Goal: Check status: Check status

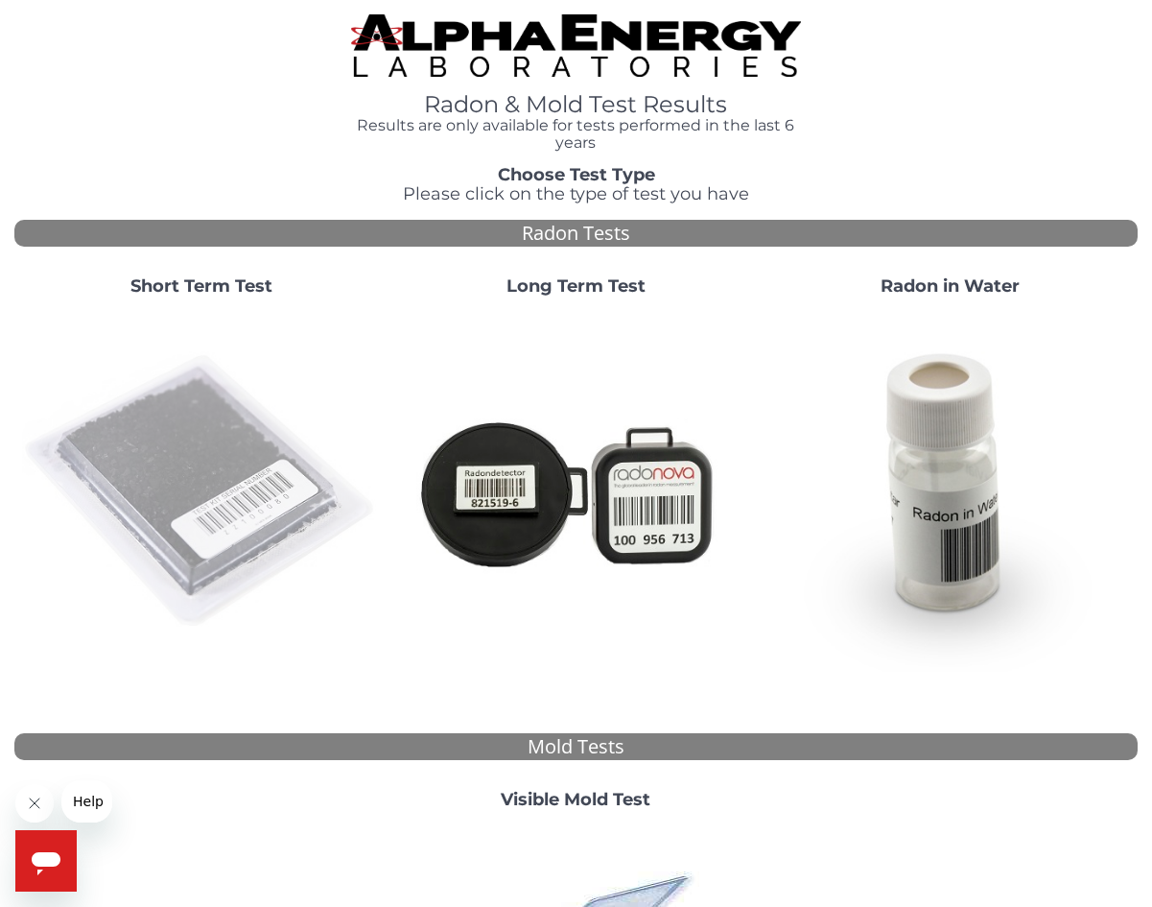
click at [200, 466] on img at bounding box center [201, 491] width 359 height 359
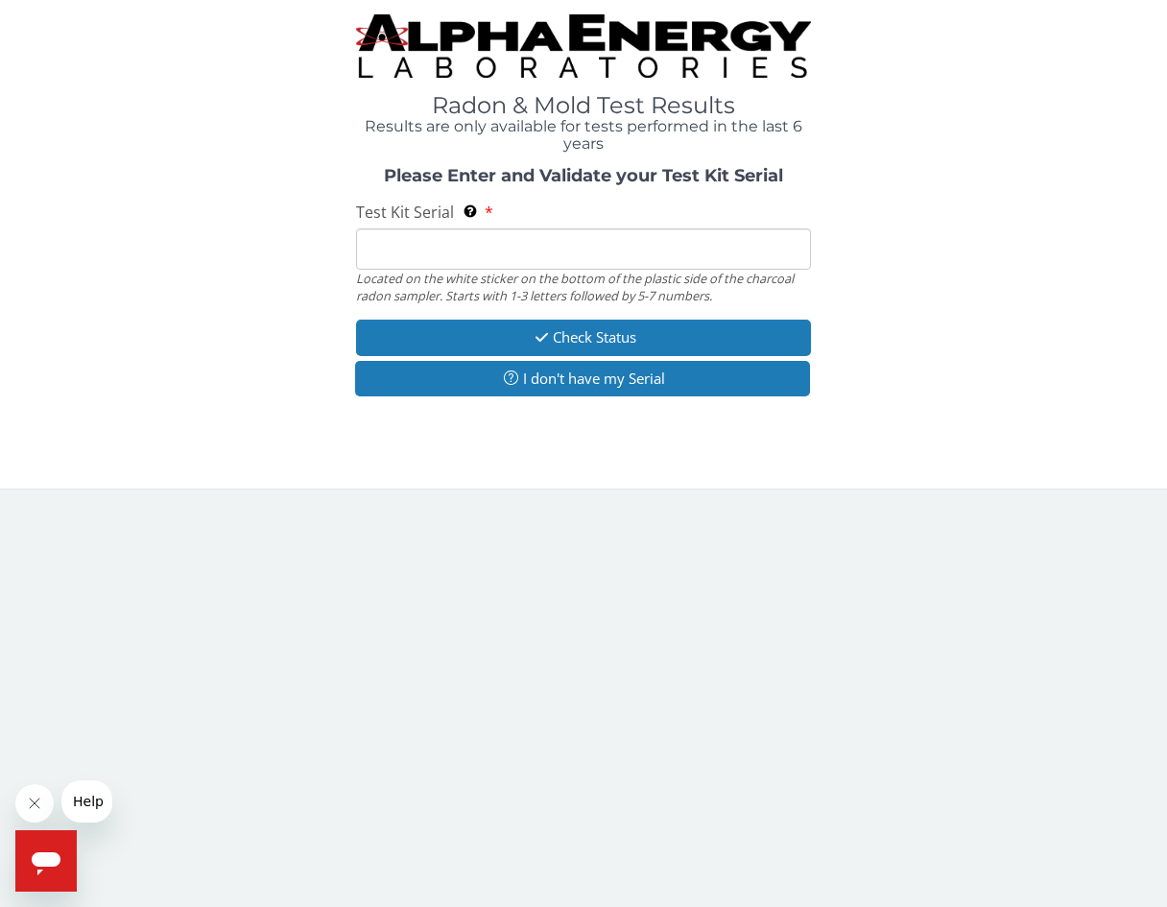
paste input "RA177053"
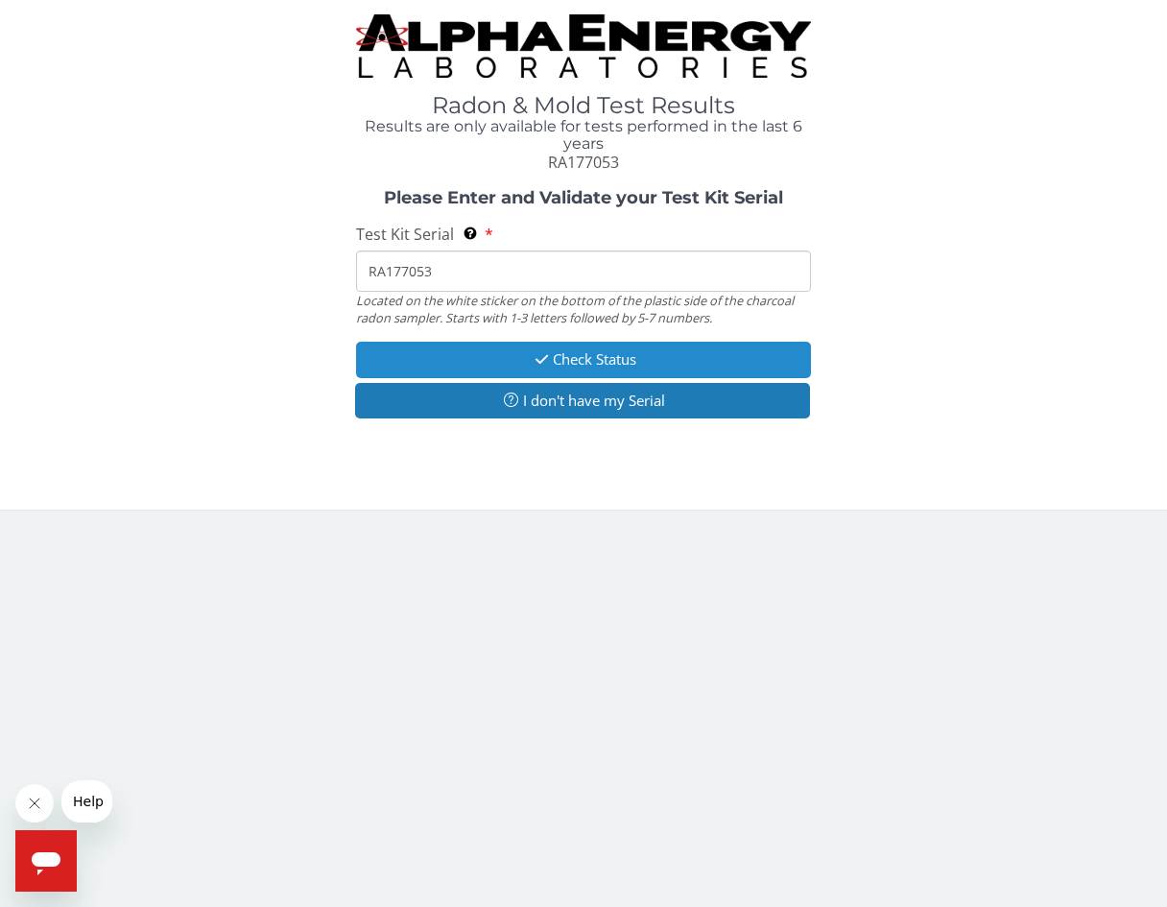
type input "RA177053"
click at [581, 359] on button "Check Status" at bounding box center [583, 360] width 455 height 36
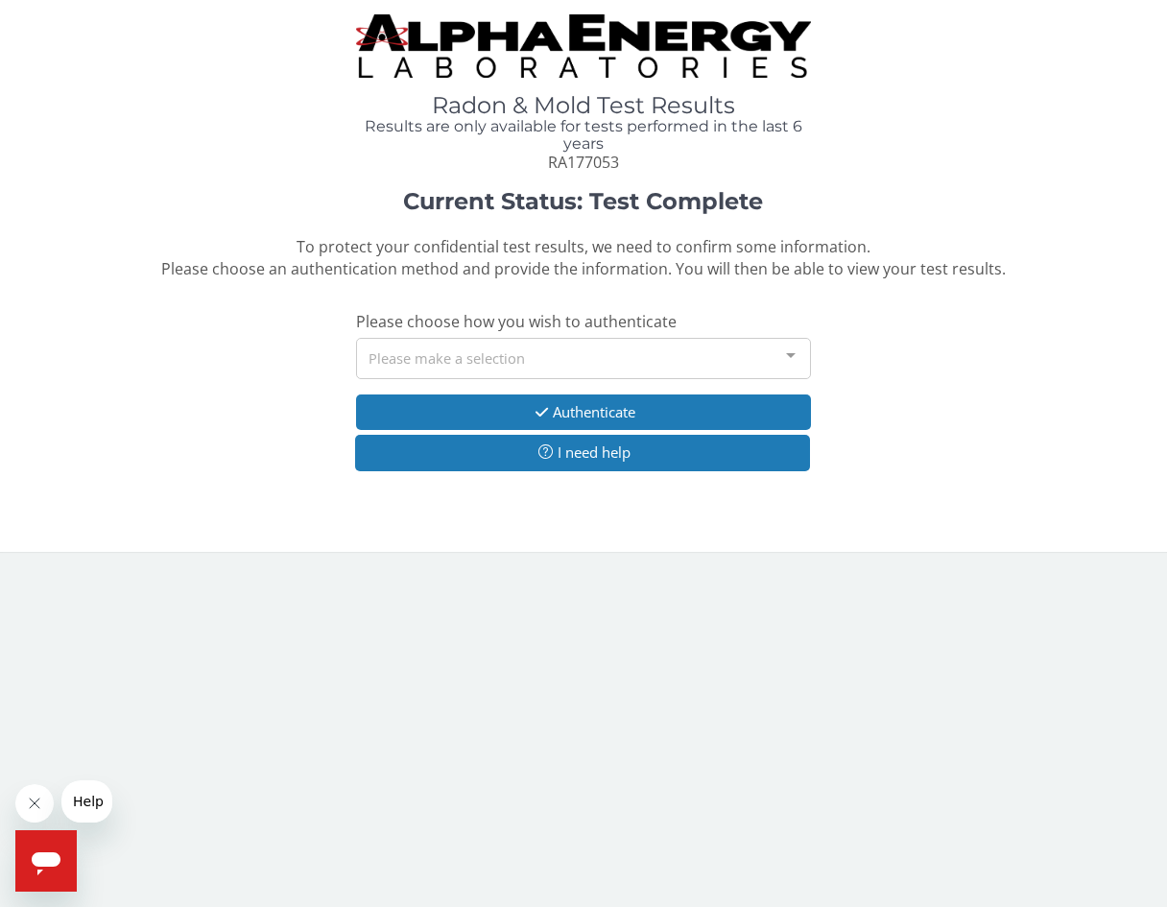
click at [792, 353] on div at bounding box center [791, 357] width 38 height 36
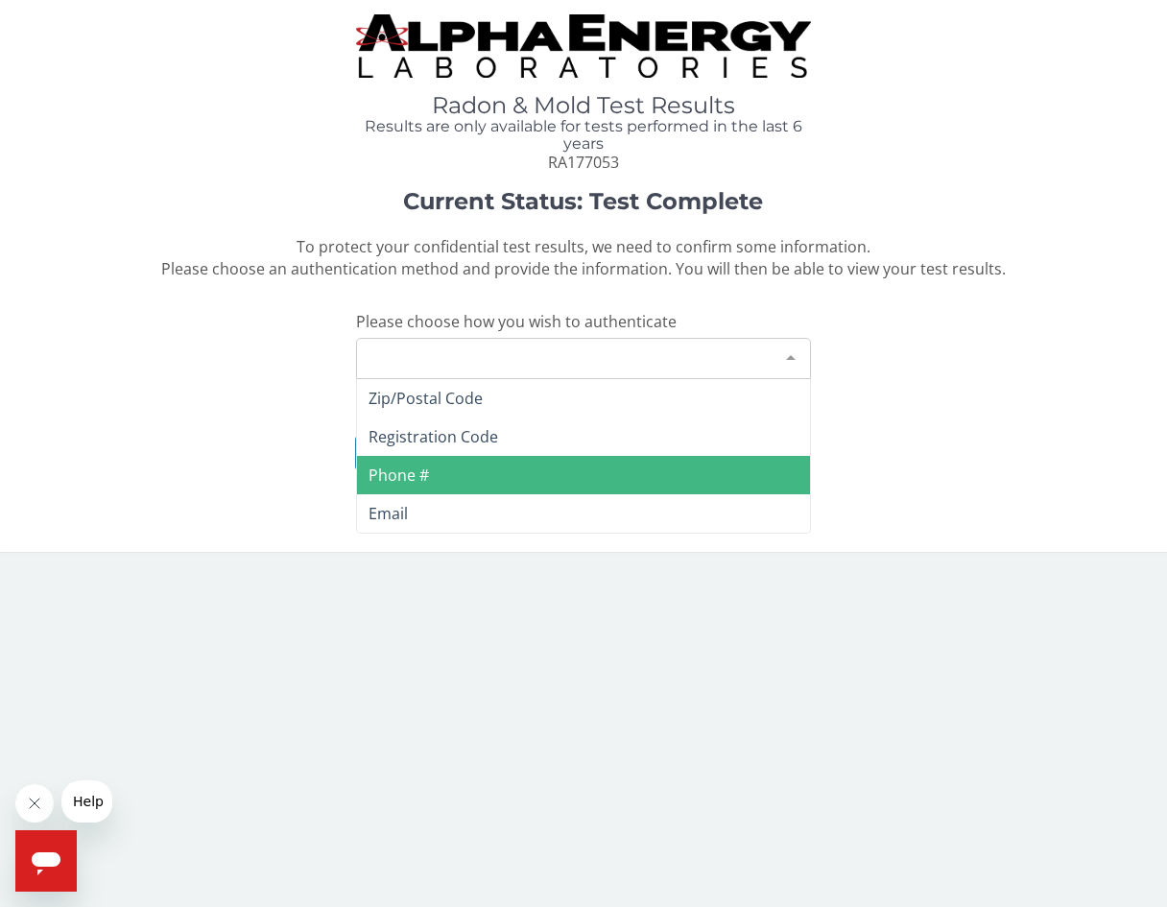
click at [494, 471] on span "Phone #" at bounding box center [583, 475] width 453 height 38
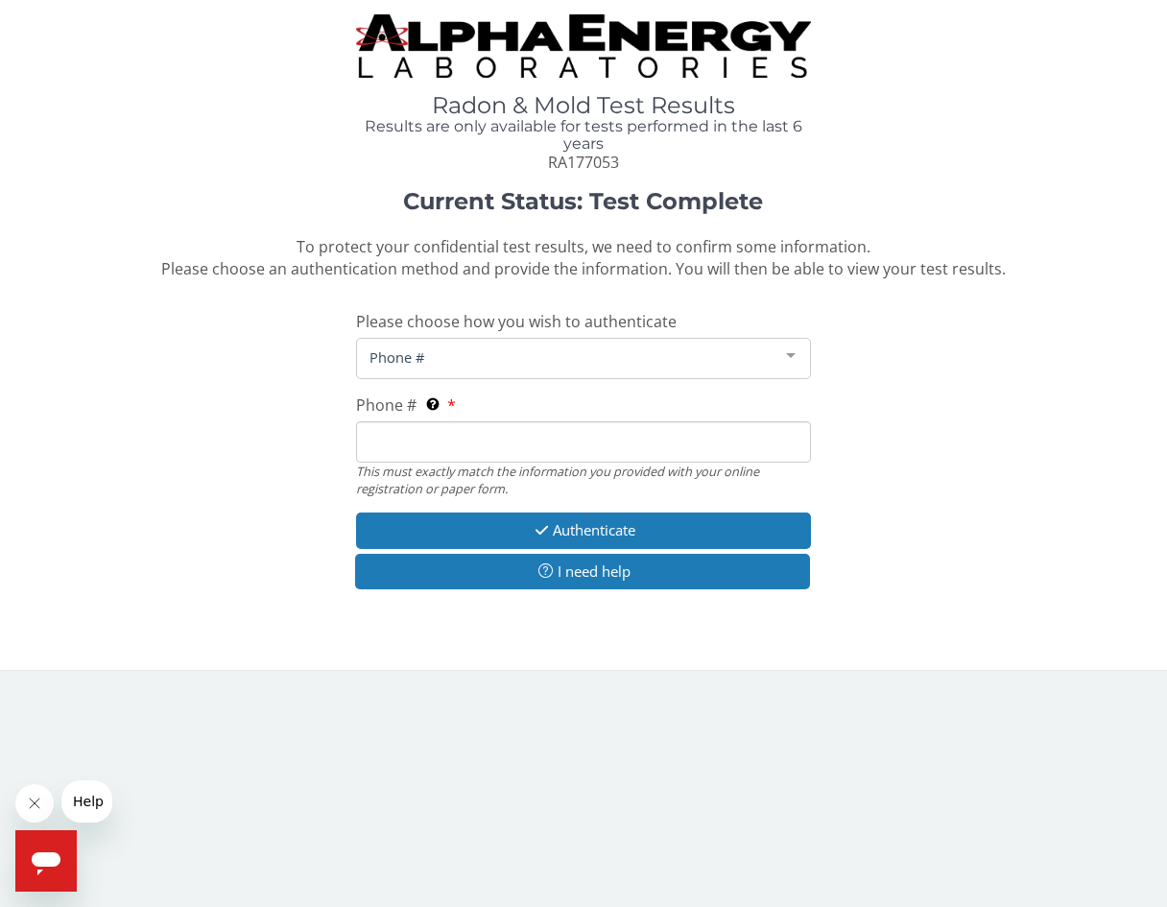
click at [614, 436] on input "Phone # This must exactly match the information you provided with your online r…" at bounding box center [583, 441] width 455 height 41
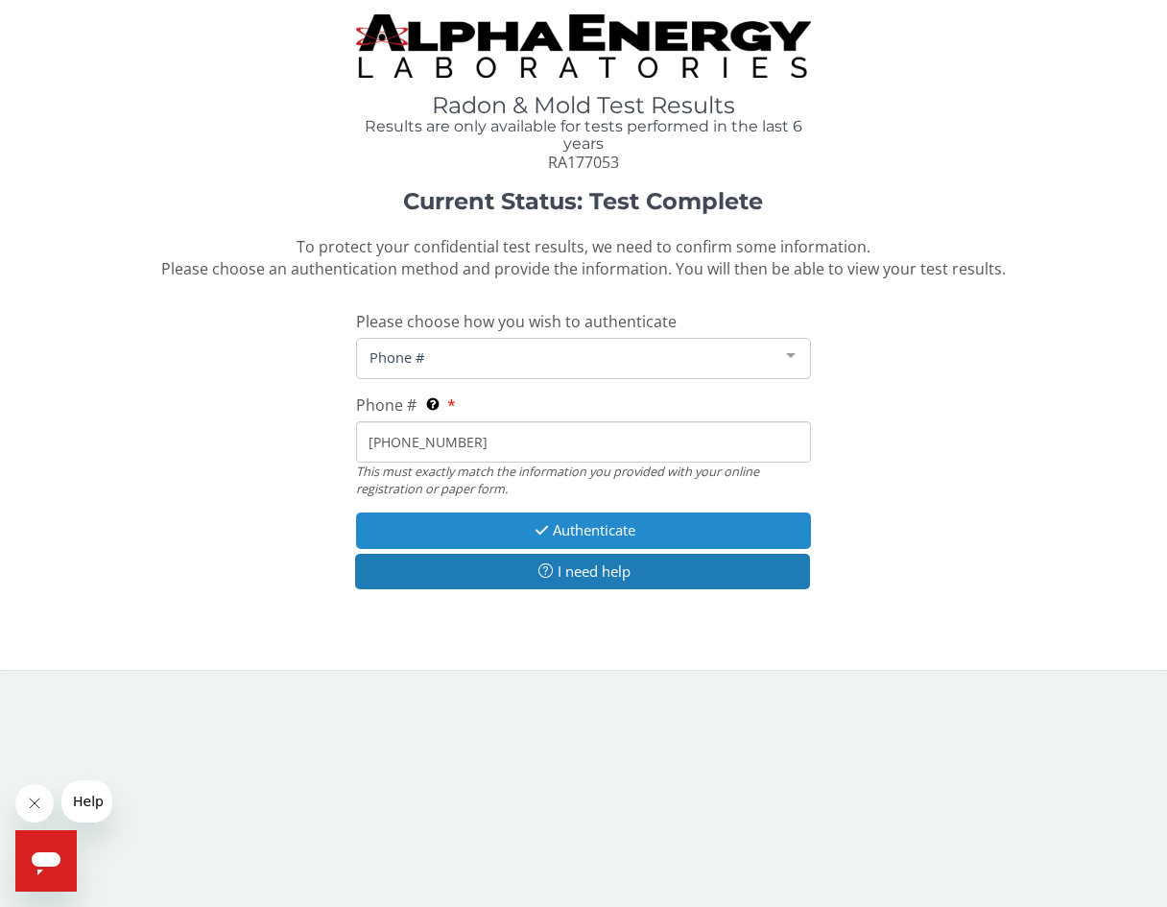
type input "[PHONE_NUMBER]"
click at [561, 522] on button "Authenticate" at bounding box center [583, 530] width 455 height 36
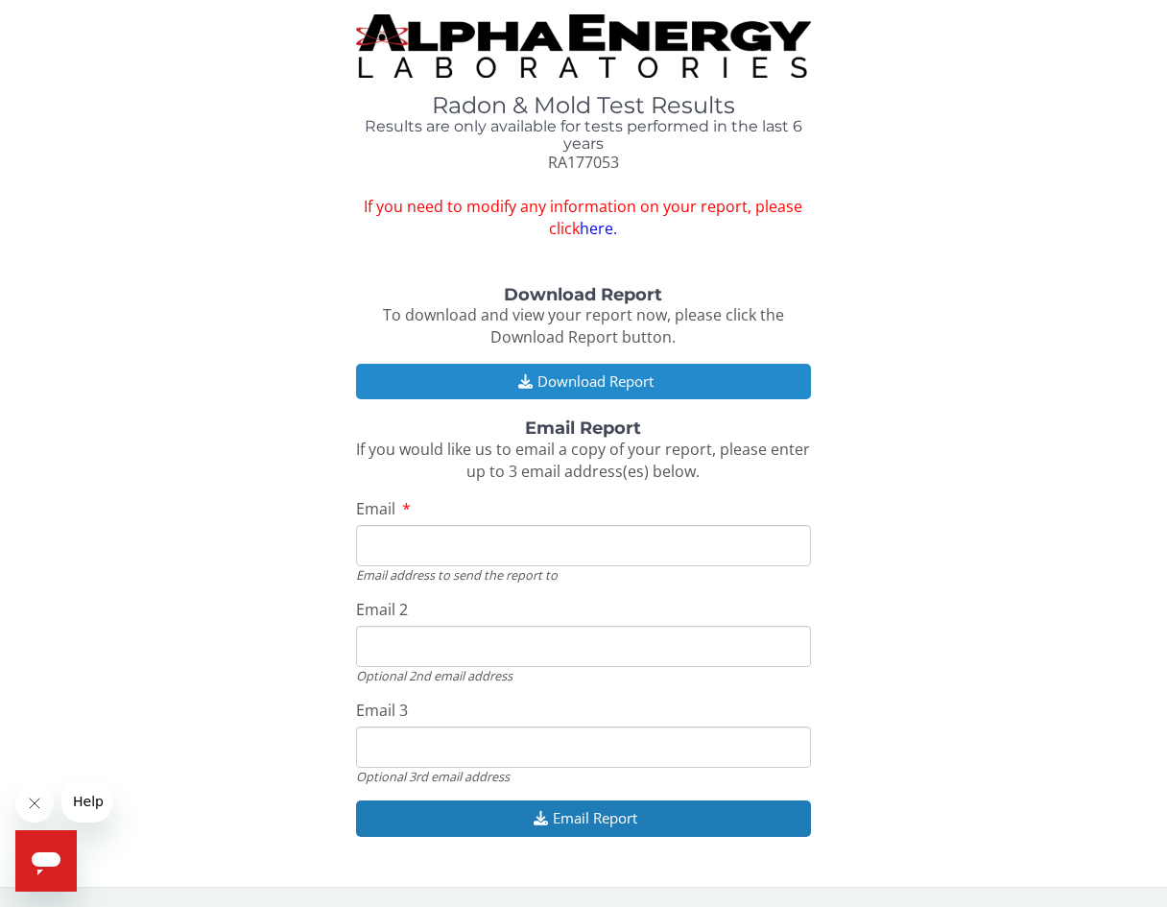
click at [559, 373] on button "Download Report" at bounding box center [583, 382] width 455 height 36
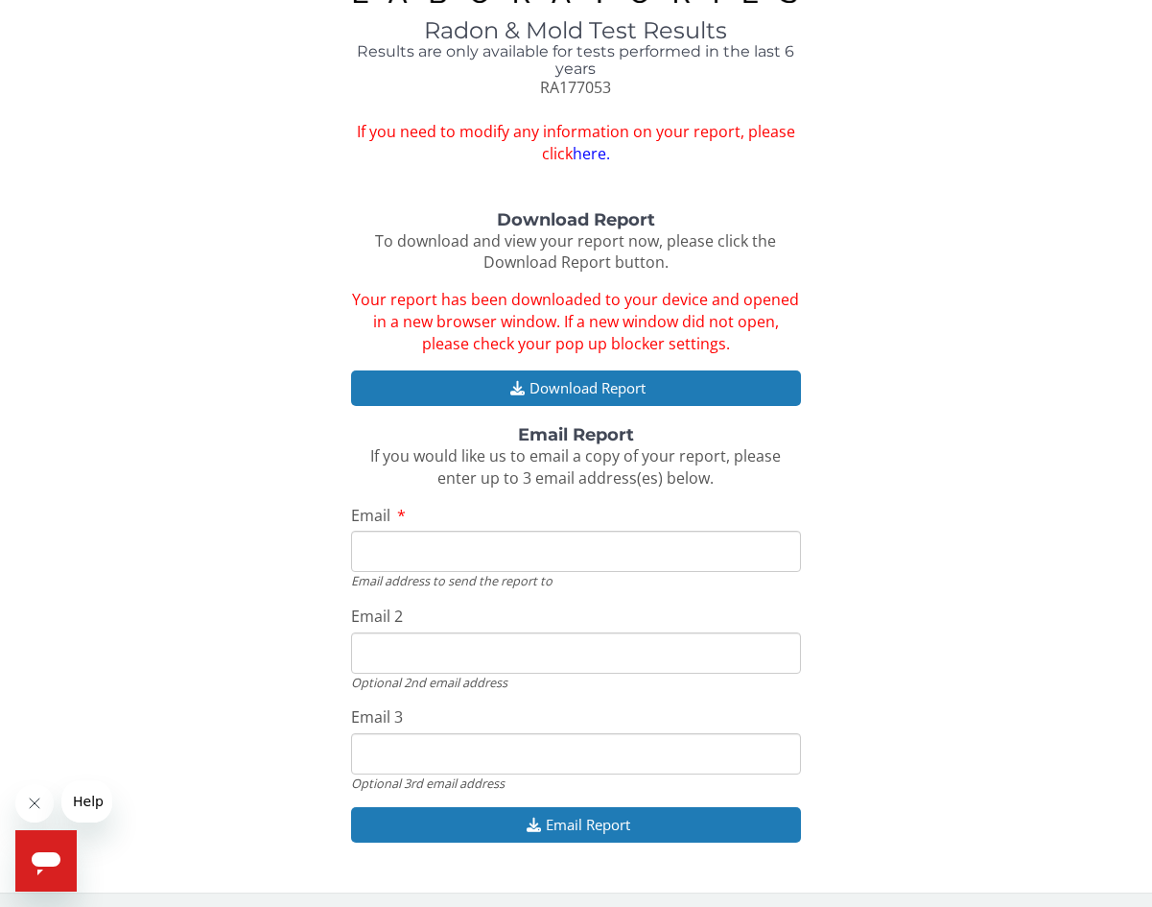
scroll to position [79, 0]
